Goal: Task Accomplishment & Management: Manage account settings

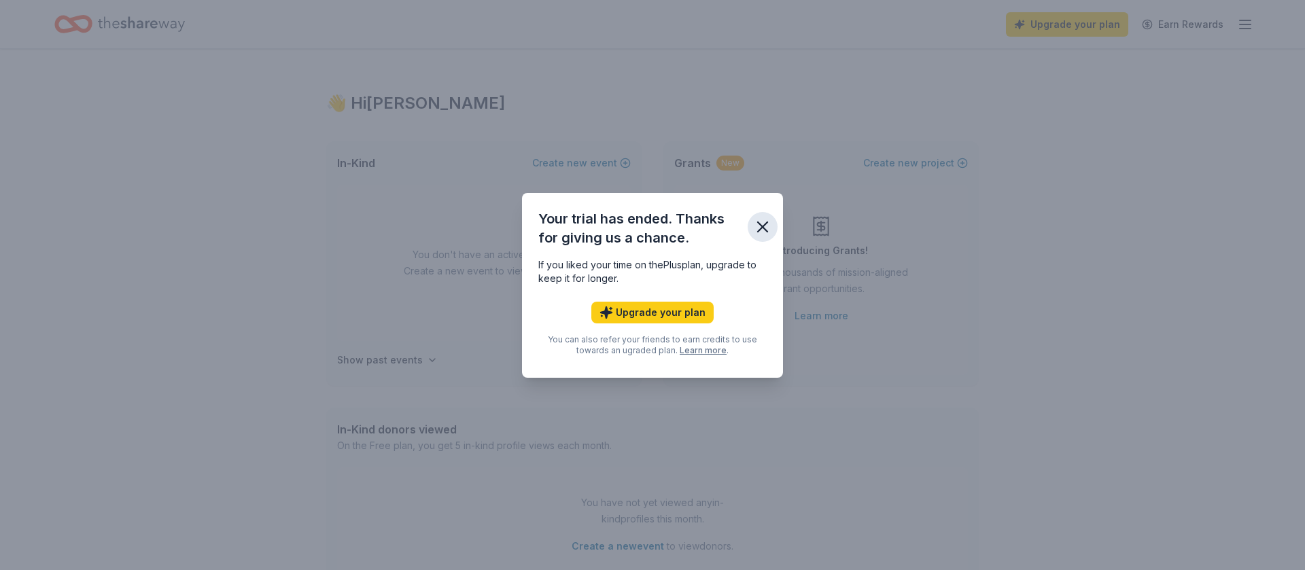
click at [767, 225] on icon "button" at bounding box center [762, 226] width 19 height 19
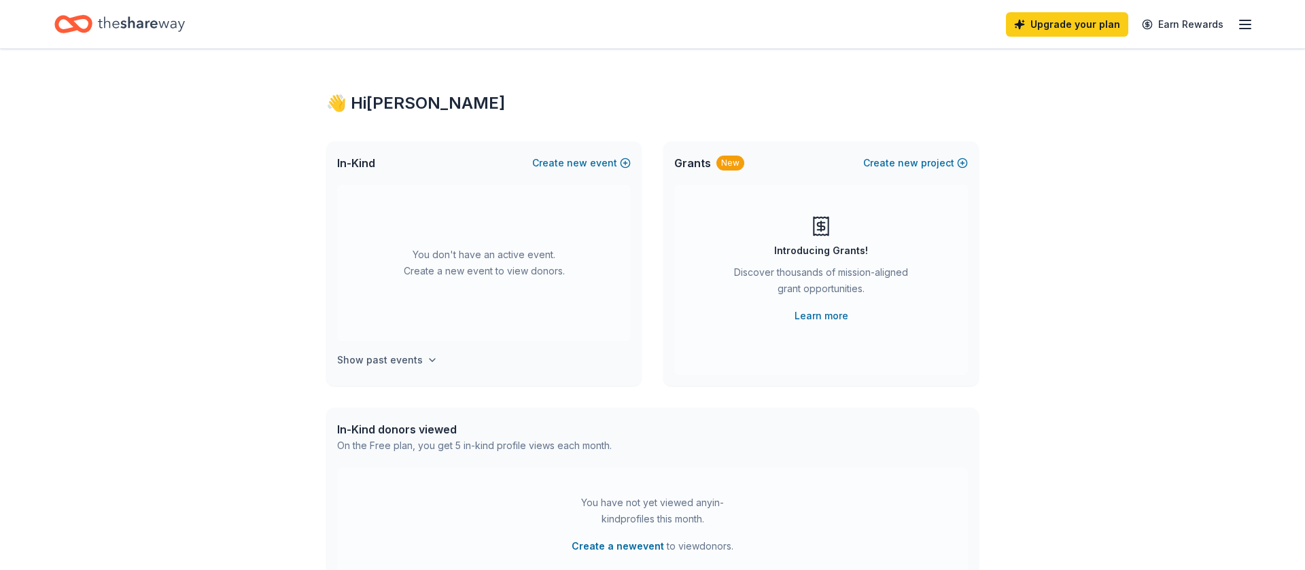
click at [378, 366] on h4 "Show past events" at bounding box center [380, 360] width 86 height 16
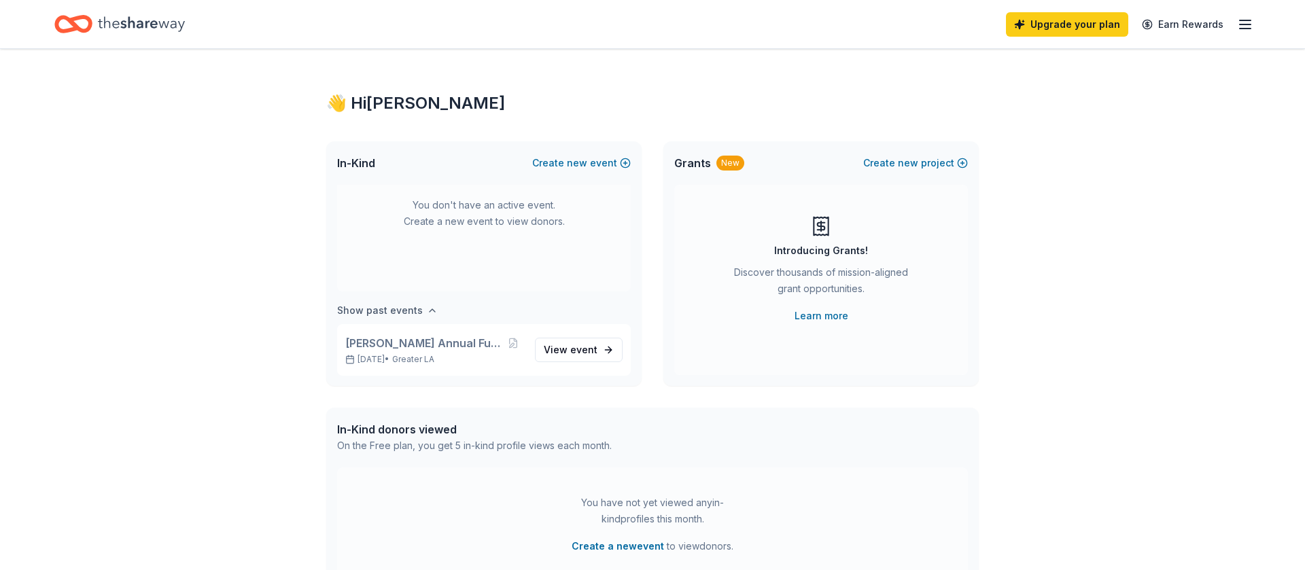
scroll to position [50, 0]
click at [1246, 25] on icon "button" at bounding box center [1245, 24] width 16 height 16
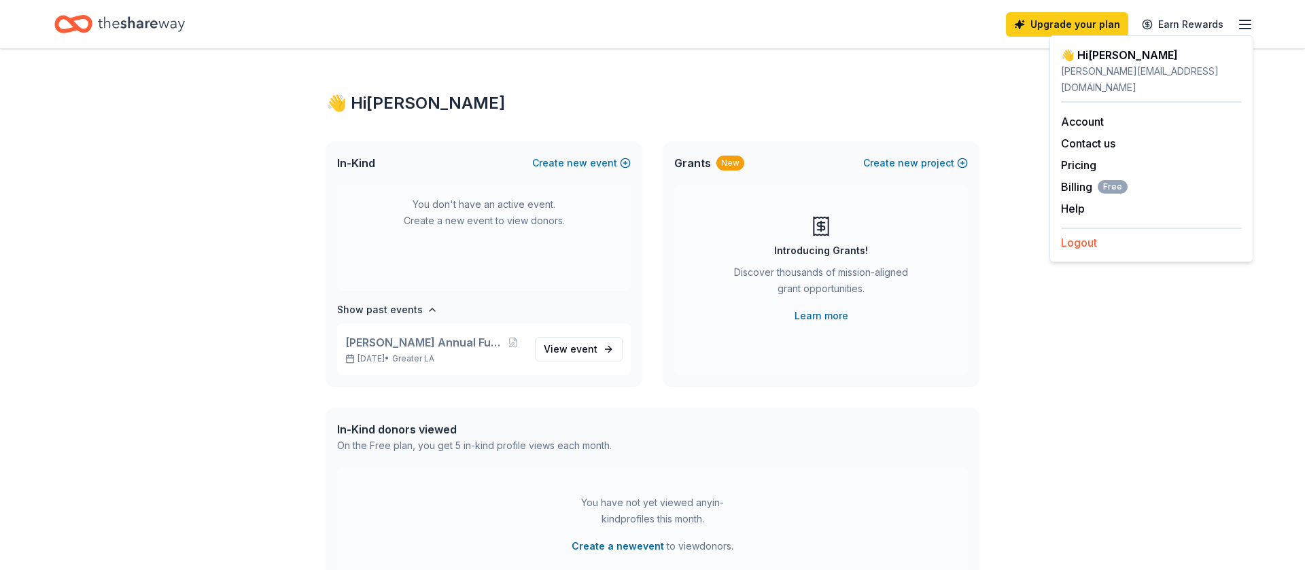
click at [1076, 234] on button "Logout" at bounding box center [1079, 242] width 36 height 16
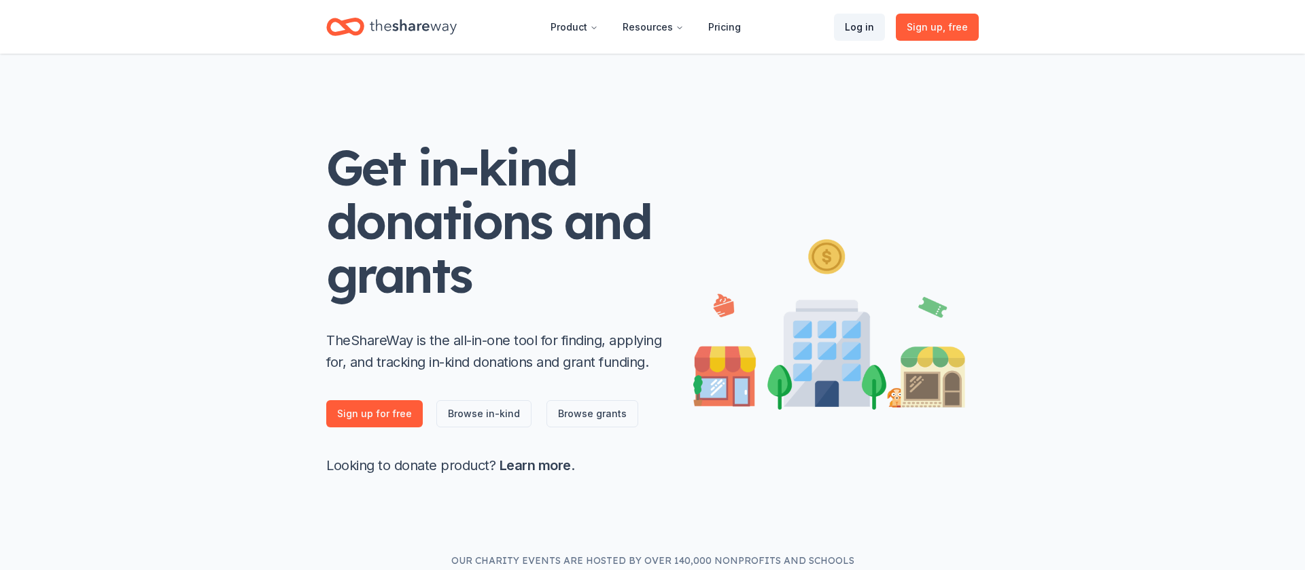
click at [864, 31] on link "Log in" at bounding box center [859, 27] width 51 height 27
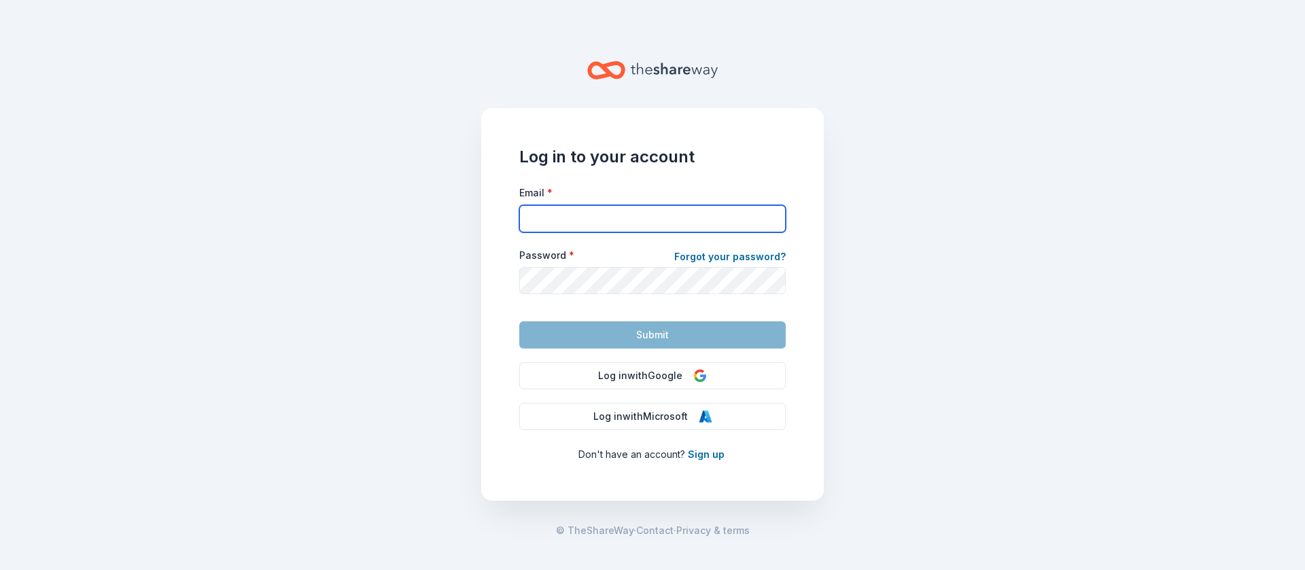
click at [569, 219] on input "Email *" at bounding box center [652, 218] width 266 height 27
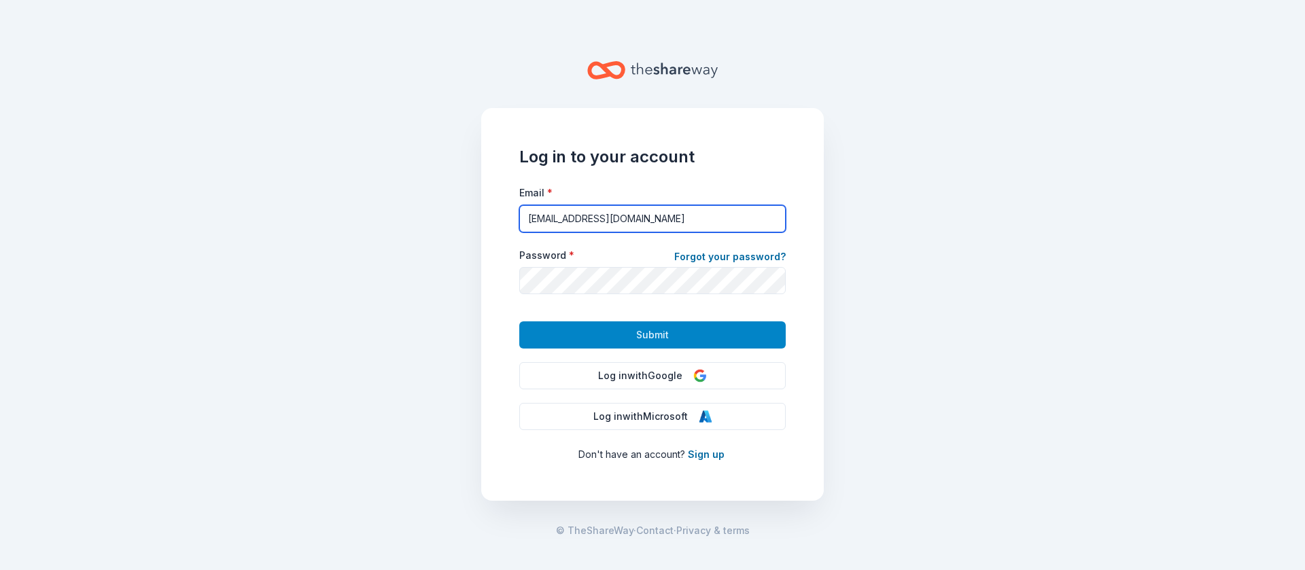
type input "[EMAIL_ADDRESS][DOMAIN_NAME]"
click at [616, 336] on button "Submit" at bounding box center [652, 334] width 266 height 27
